Goal: Task Accomplishment & Management: Use online tool/utility

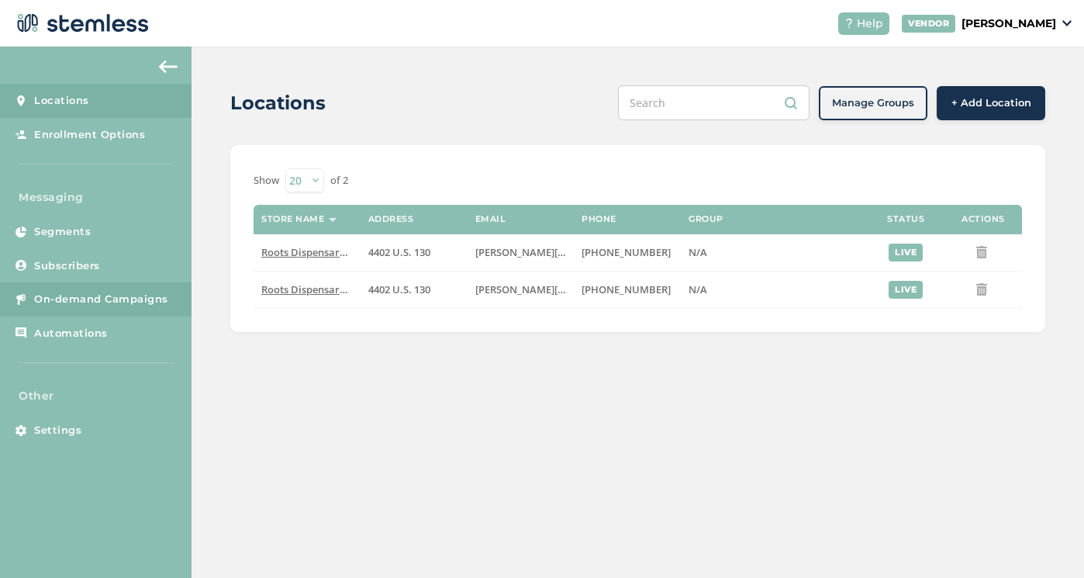
click at [81, 293] on span "On-demand Campaigns" at bounding box center [101, 300] width 134 height 16
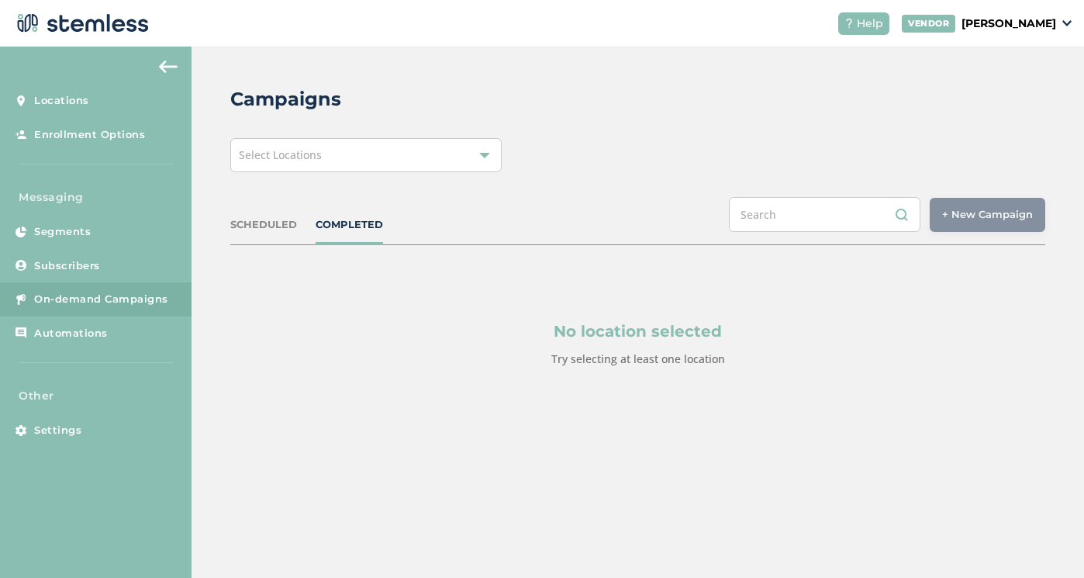
click at [434, 148] on div "Select Locations" at bounding box center [365, 155] width 271 height 34
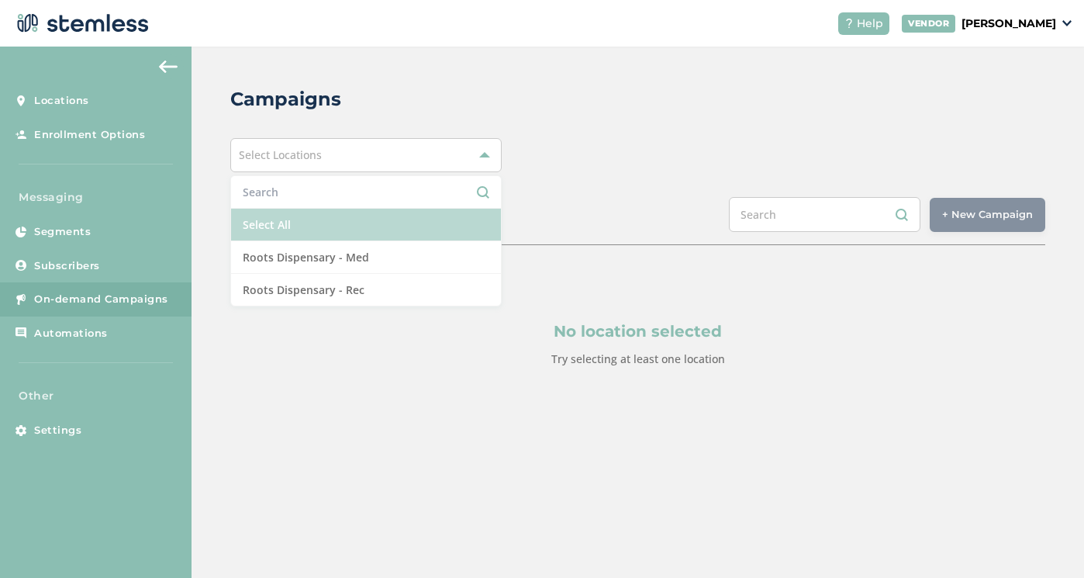
click at [328, 222] on li "Select All" at bounding box center [366, 225] width 270 height 33
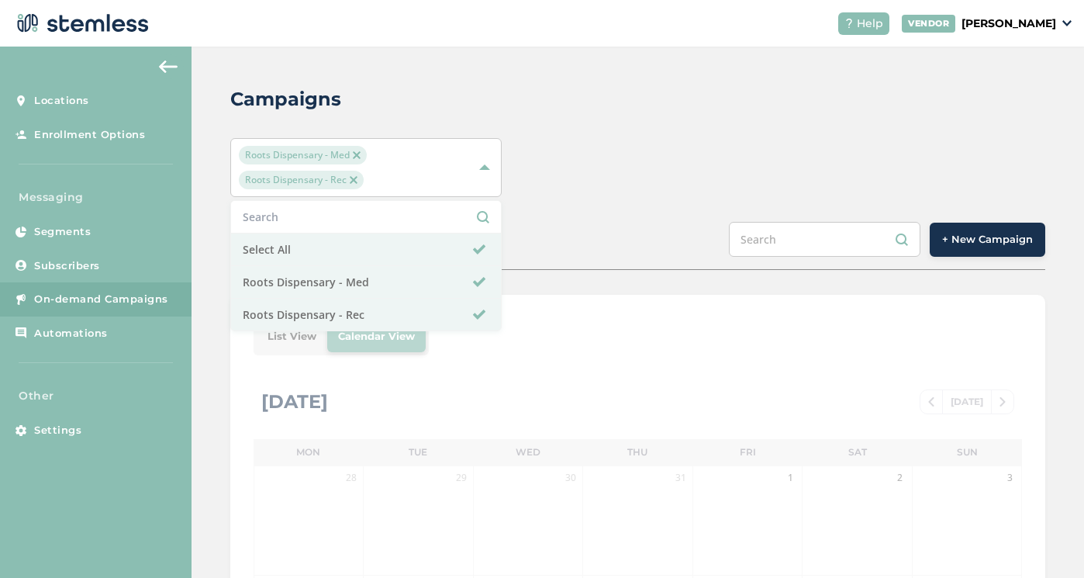
click at [1020, 244] on span "+ New Campaign" at bounding box center [987, 240] width 91 height 16
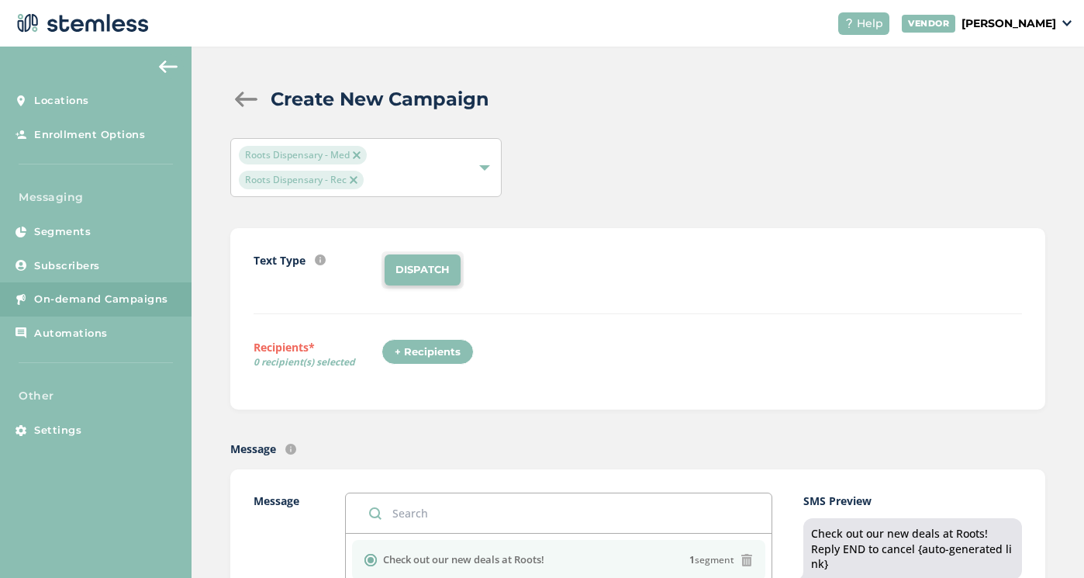
click at [440, 351] on div "+ Recipients" at bounding box center [428, 352] width 92 height 26
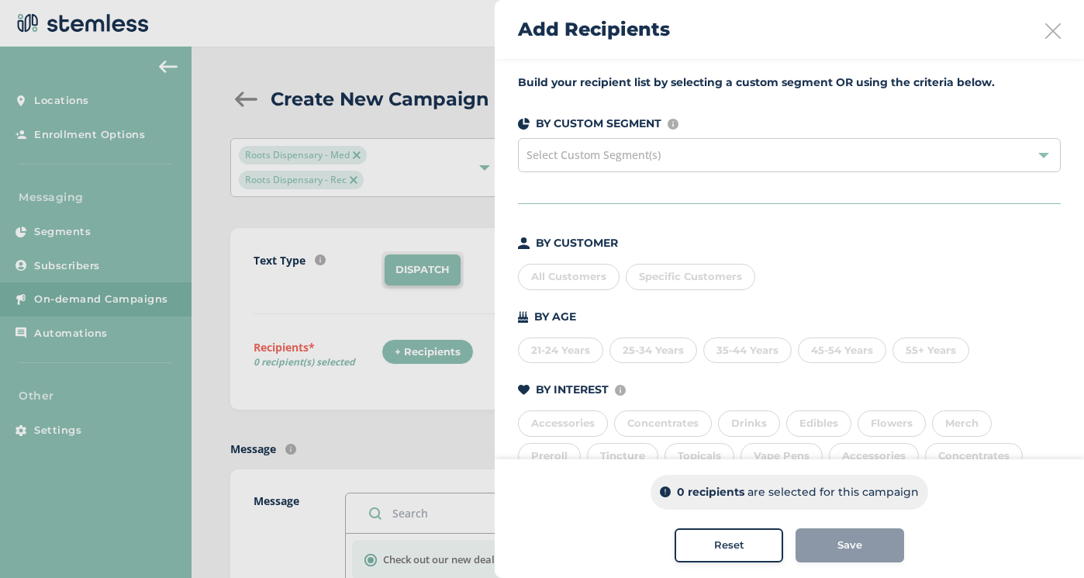
click at [564, 277] on div "All Customers" at bounding box center [569, 277] width 102 height 26
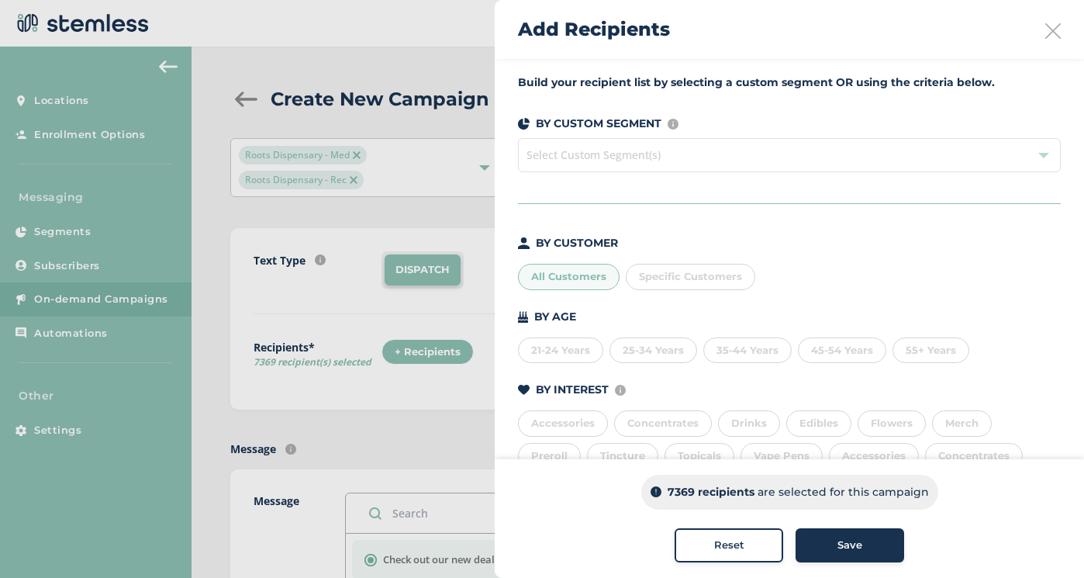
click at [834, 533] on button "Save" at bounding box center [850, 545] width 109 height 34
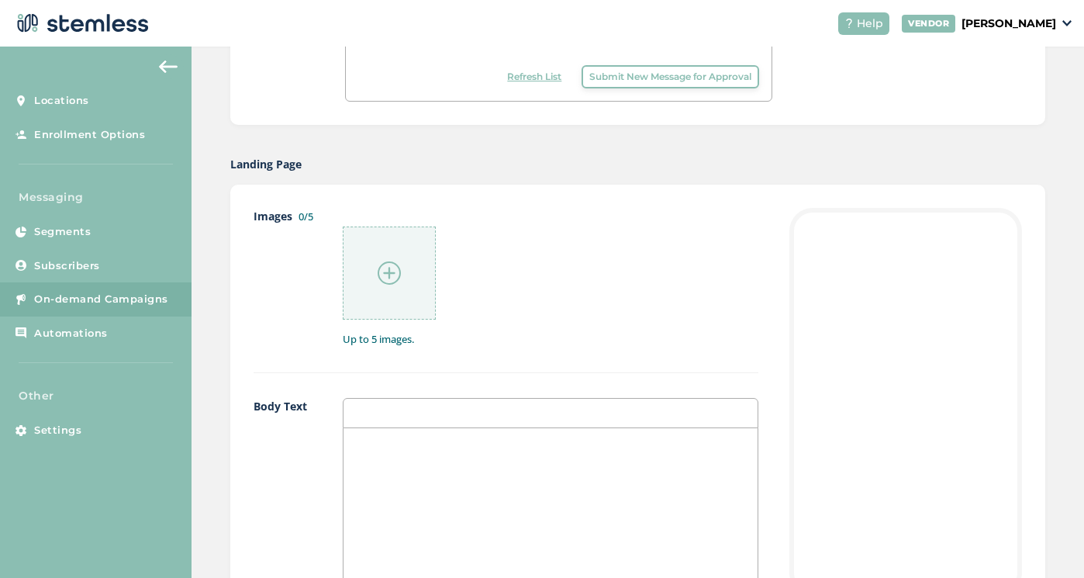
scroll to position [676, 0]
click at [399, 283] on div at bounding box center [389, 270] width 93 height 93
click at [397, 279] on img at bounding box center [389, 270] width 23 height 23
click at [389, 295] on div at bounding box center [389, 270] width 93 height 93
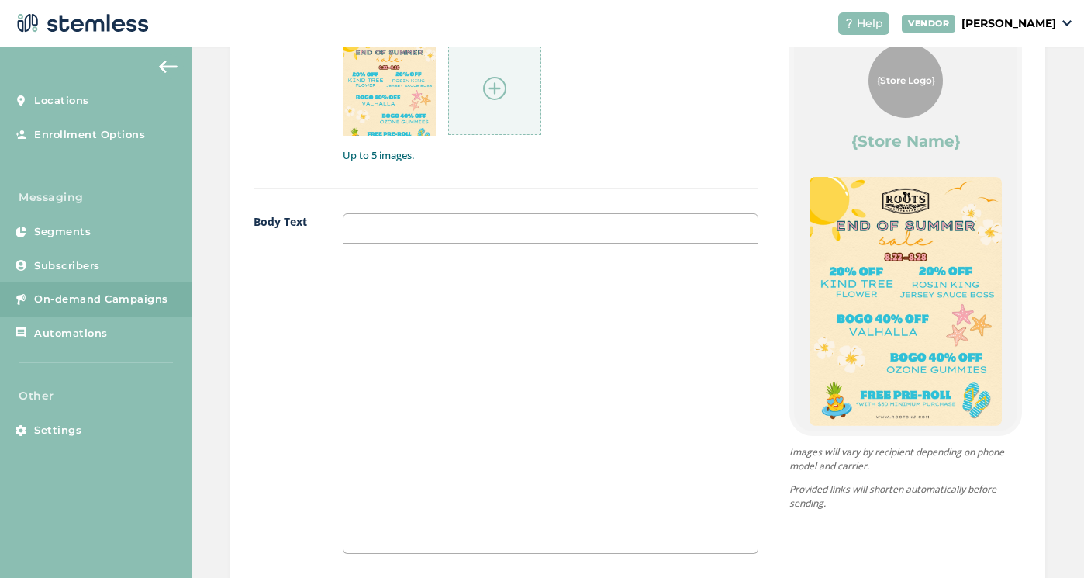
scroll to position [931, 0]
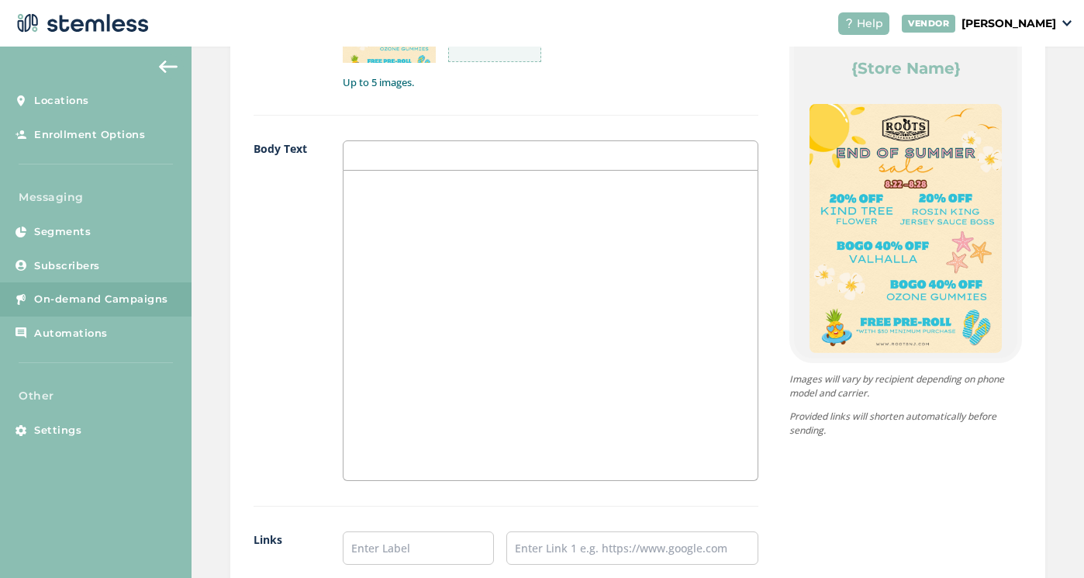
click at [524, 319] on div at bounding box center [551, 325] width 414 height 309
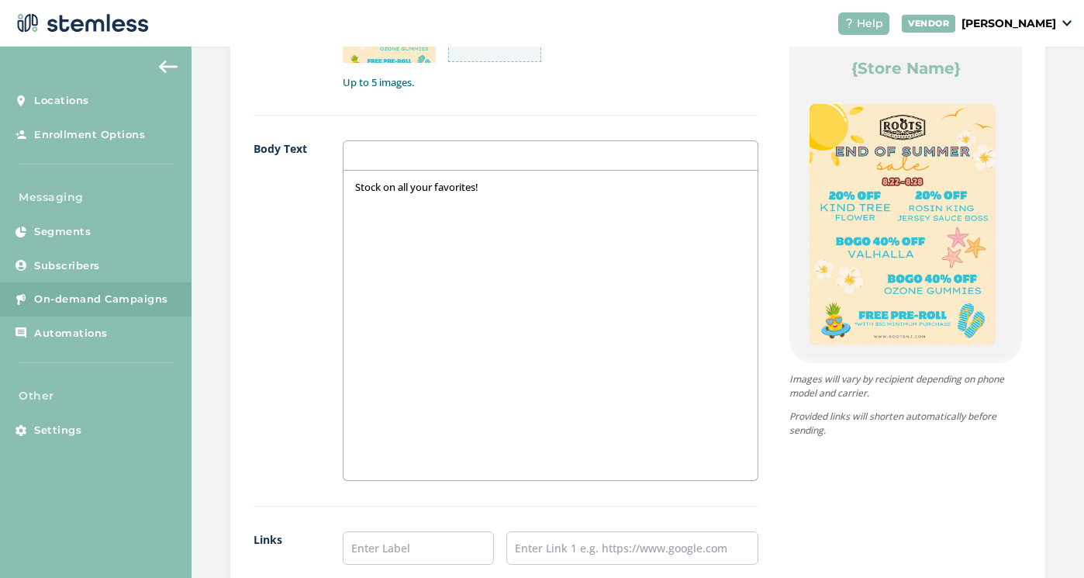
click at [383, 188] on p "Stock on all your favorites!" at bounding box center [550, 187] width 391 height 14
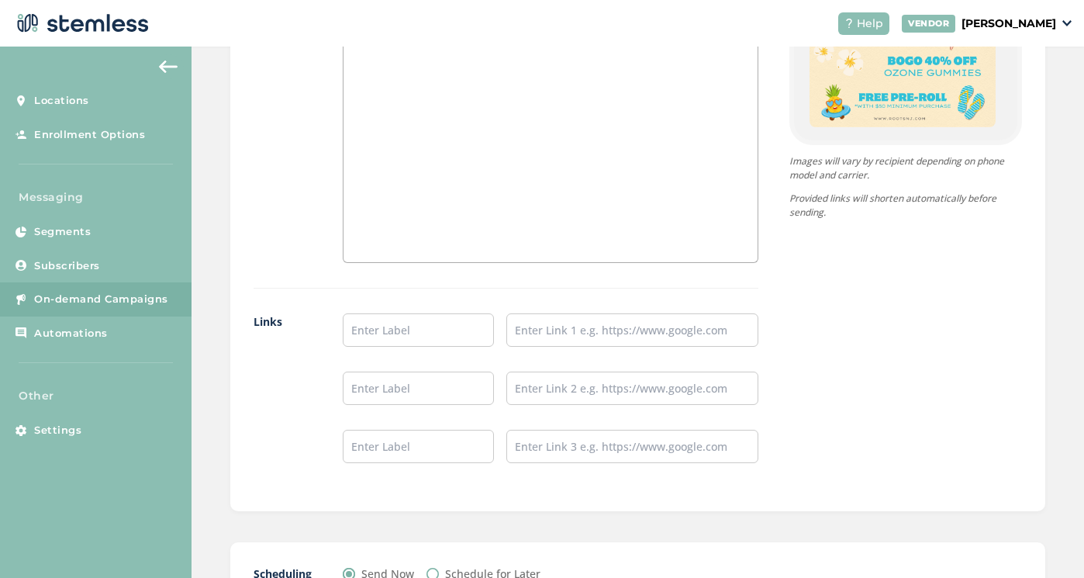
scroll to position [1149, 0]
click at [406, 330] on input "text" at bounding box center [418, 329] width 151 height 33
type input "Shop Rec"
type input "Shop Med"
click at [591, 326] on input "text" at bounding box center [632, 329] width 252 height 33
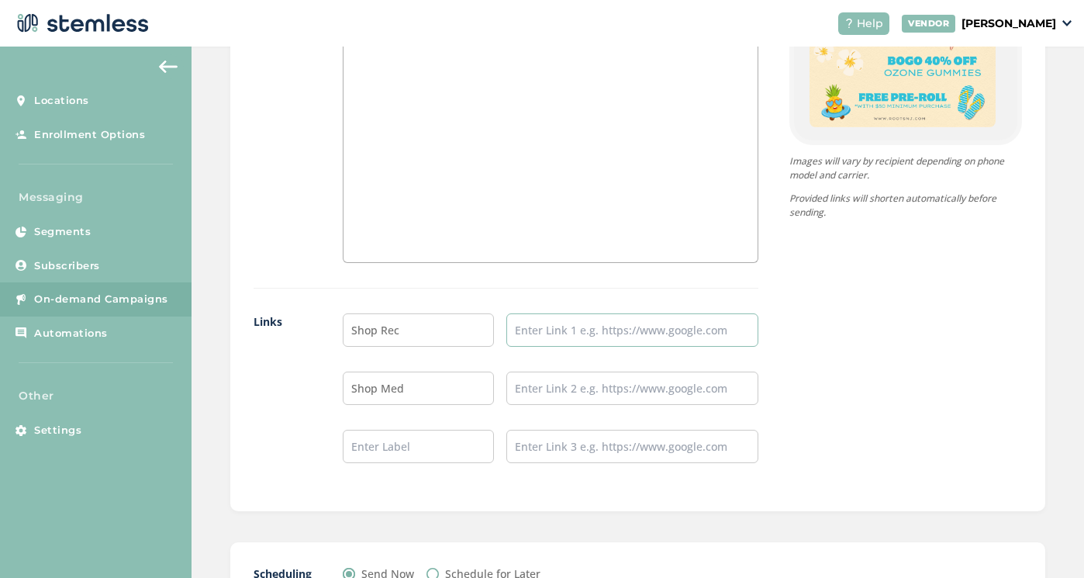
paste input "[URL][DOMAIN_NAME]"
type input "[URL][DOMAIN_NAME]"
click at [577, 387] on input "text" at bounding box center [632, 387] width 252 height 33
paste input "[URL][DOMAIN_NAME]"
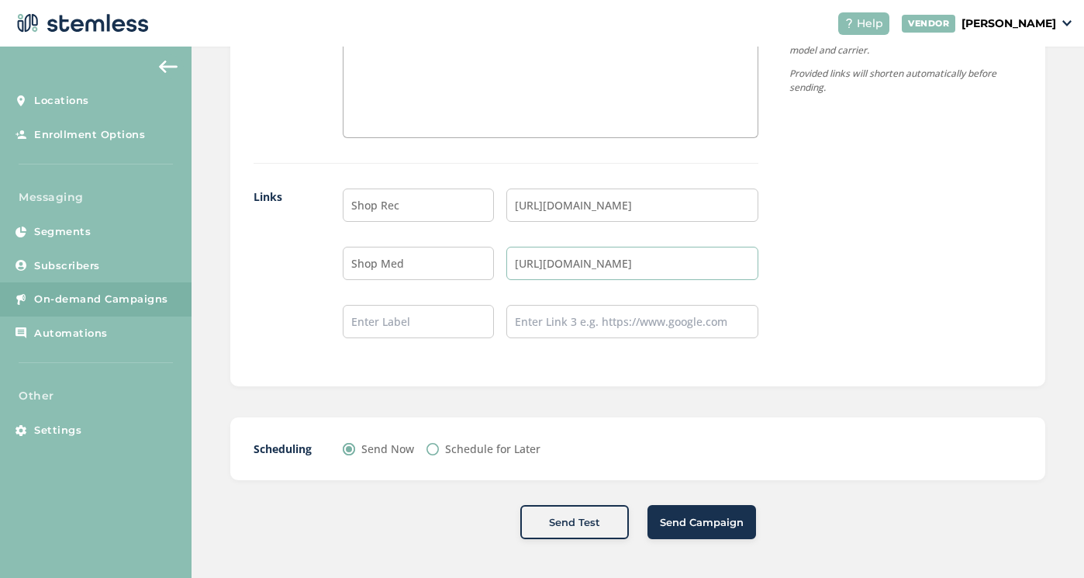
scroll to position [1273, 0]
type input "[URL][DOMAIN_NAME]"
click at [697, 516] on span "Send Campaign" at bounding box center [702, 524] width 84 height 16
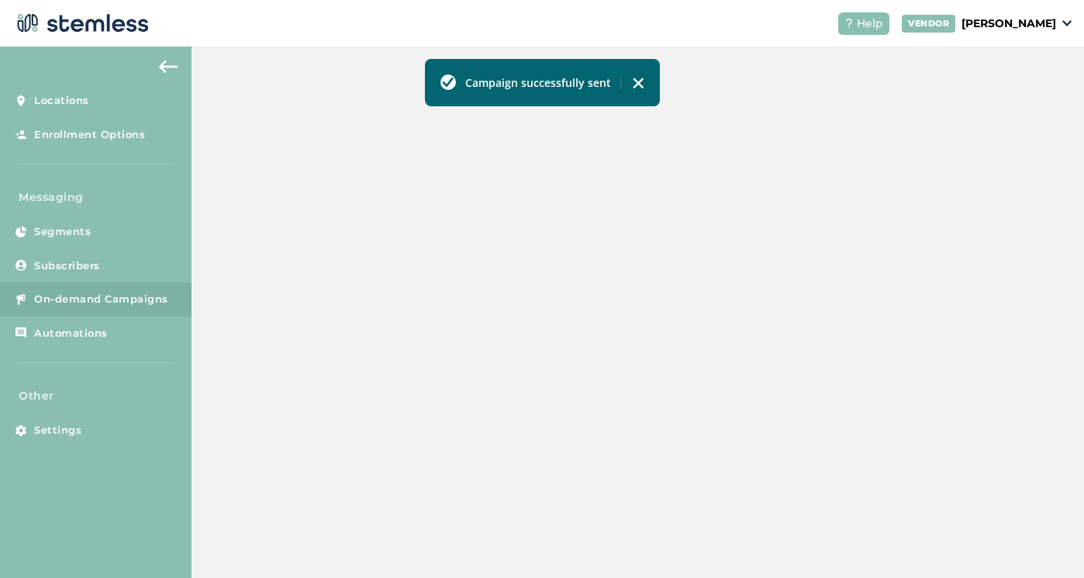
scroll to position [496, 0]
